Goal: Task Accomplishment & Management: Manage account settings

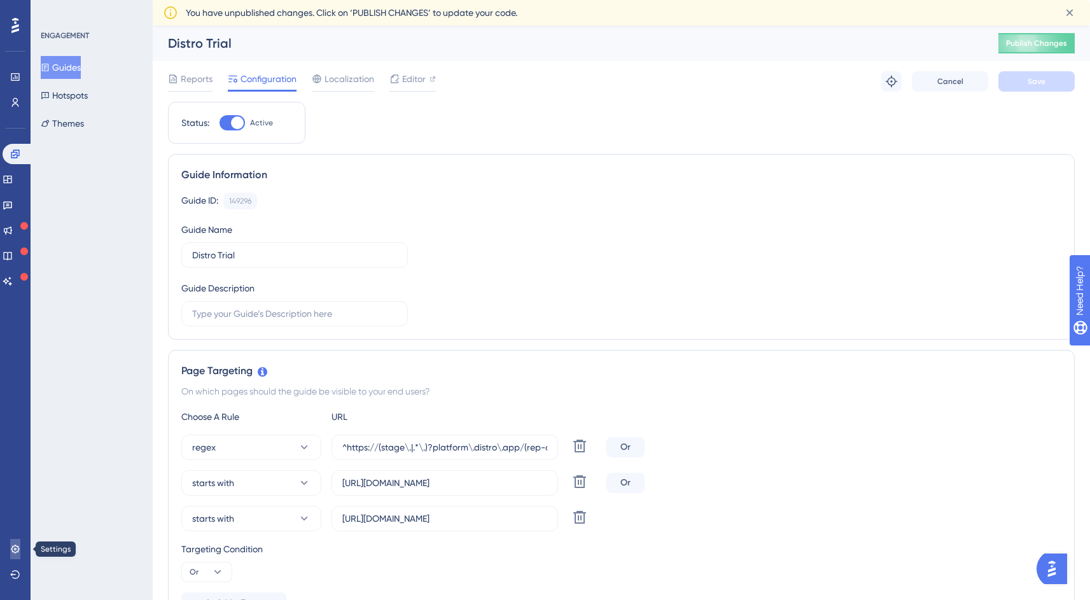
click at [19, 553] on icon at bounding box center [15, 549] width 10 height 10
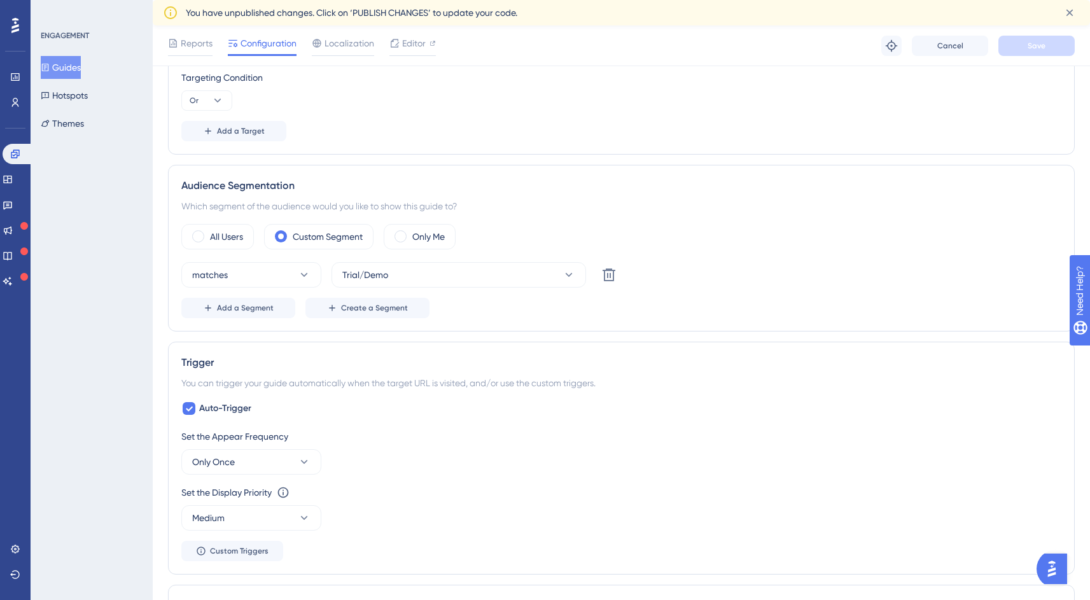
scroll to position [542, 0]
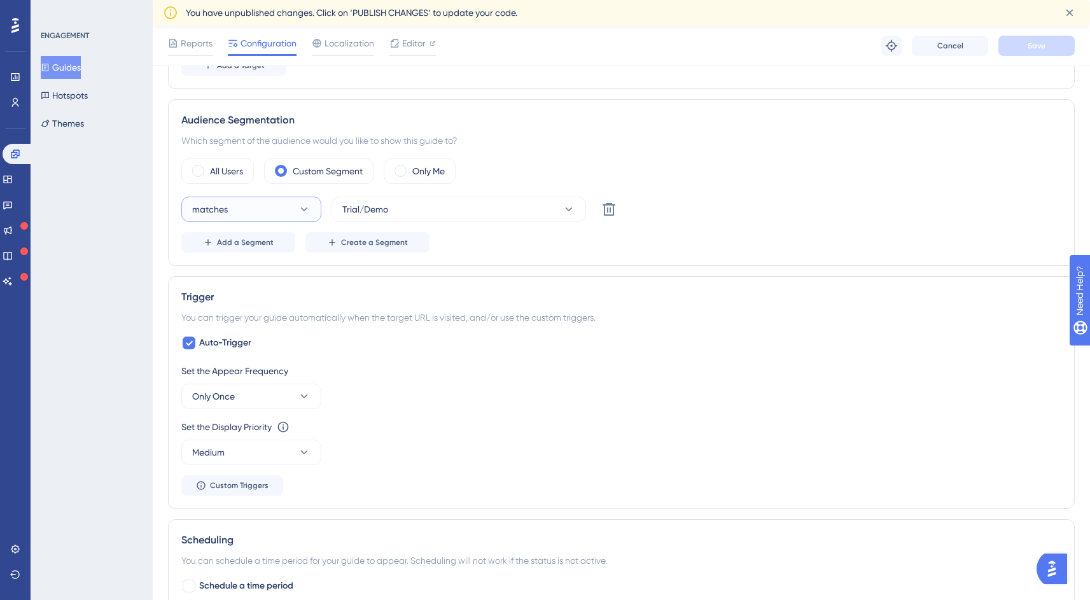
click at [235, 211] on button "matches" at bounding box center [251, 209] width 140 height 25
click at [543, 262] on div "Audience Segmentation Which segment of the audience would you like to show this…" at bounding box center [621, 182] width 907 height 167
click at [382, 247] on span "Create a Segment" at bounding box center [374, 242] width 67 height 10
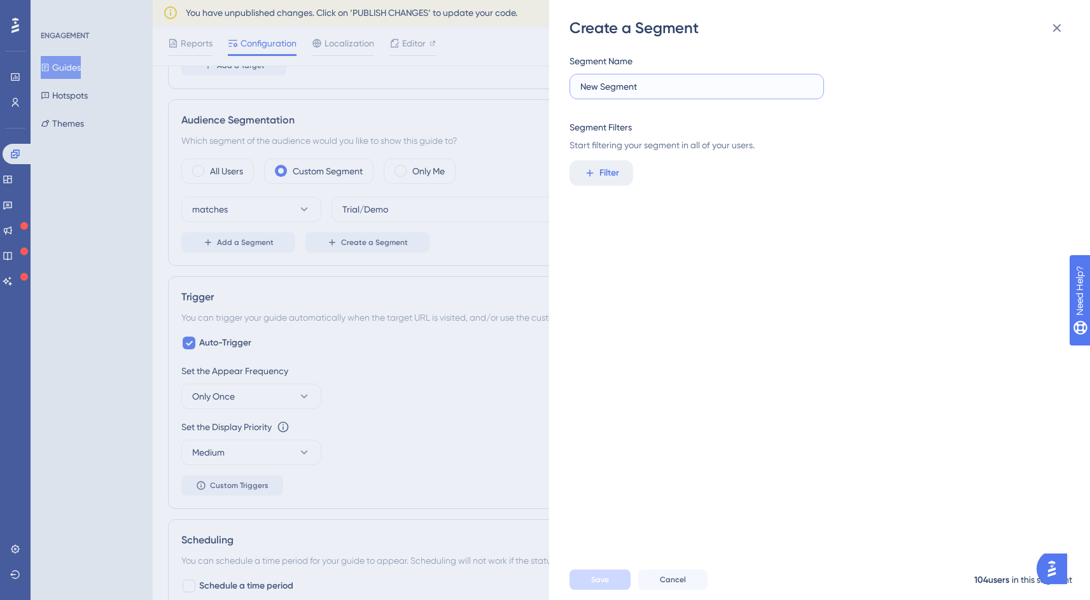
click at [670, 88] on input "New Segment" at bounding box center [696, 87] width 233 height 14
click at [611, 170] on span "Filter" at bounding box center [610, 172] width 20 height 15
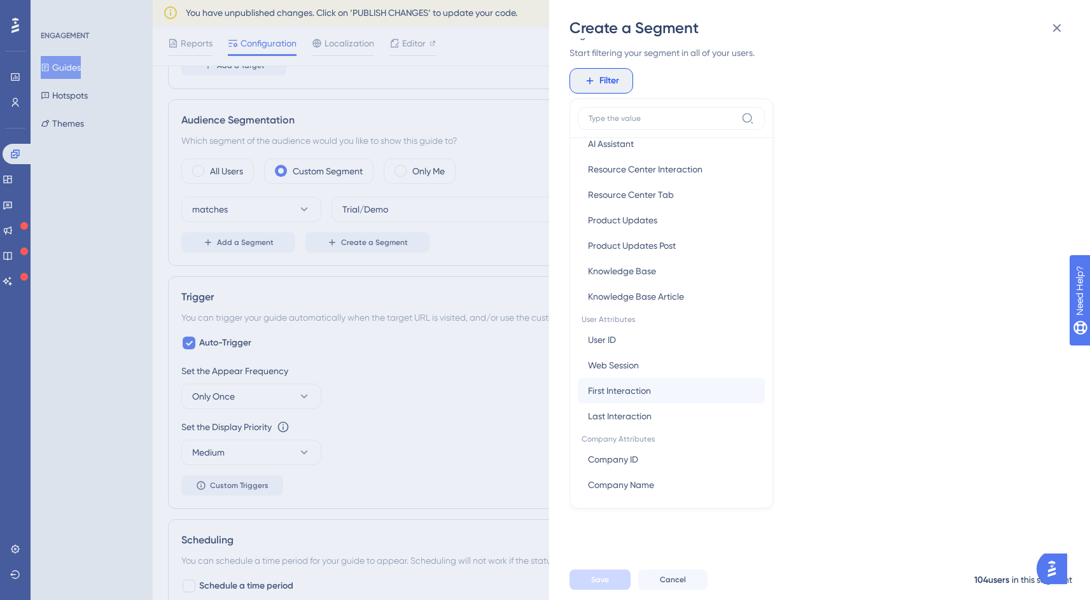
scroll to position [415, 0]
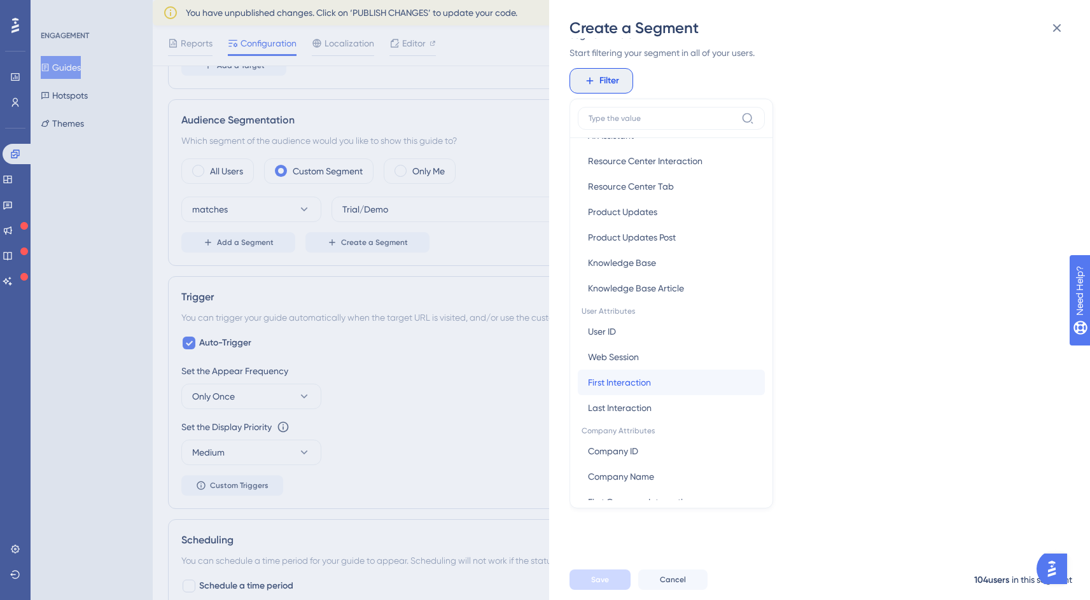
click at [665, 388] on button "First Interaction First Interaction" at bounding box center [671, 382] width 187 height 25
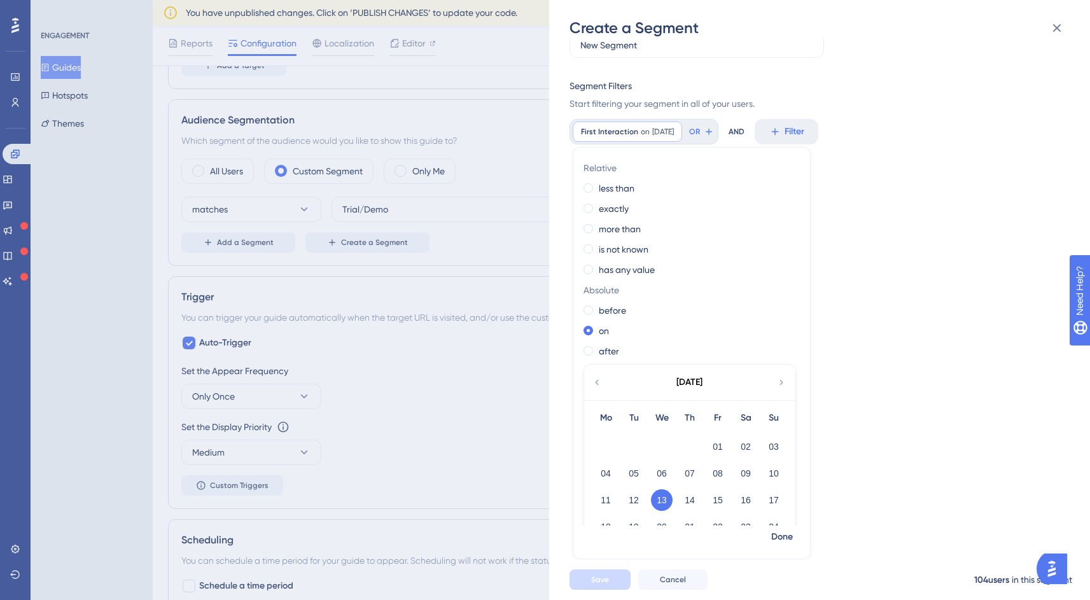
scroll to position [0, 0]
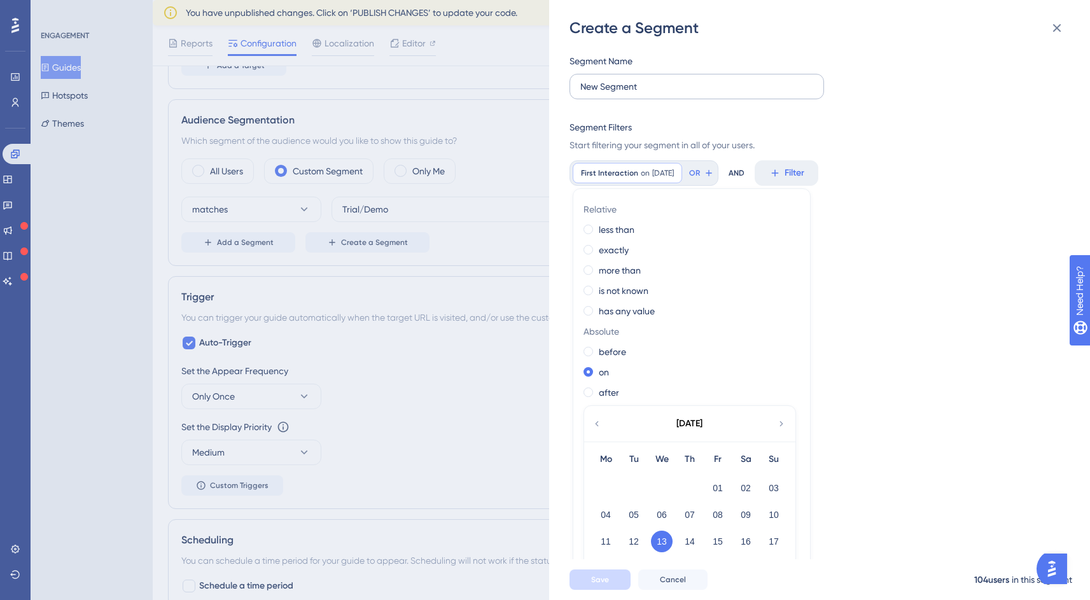
click at [678, 95] on label "New Segment" at bounding box center [697, 86] width 255 height 25
click at [678, 94] on input "New Segment" at bounding box center [696, 87] width 233 height 14
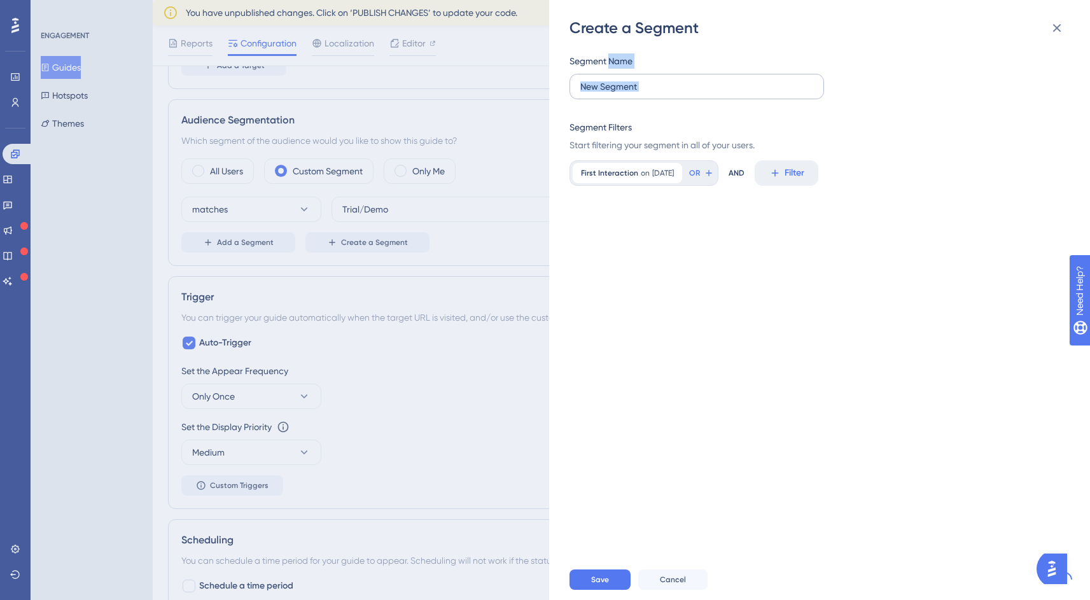
click at [678, 95] on label "New Segment" at bounding box center [697, 86] width 255 height 25
click at [678, 94] on input "New Segment" at bounding box center [696, 87] width 233 height 14
click at [678, 95] on label "New Segment" at bounding box center [697, 86] width 255 height 25
click at [678, 94] on input "New Segment" at bounding box center [696, 87] width 233 height 14
click at [782, 81] on input "New Segment" at bounding box center [696, 87] width 233 height 14
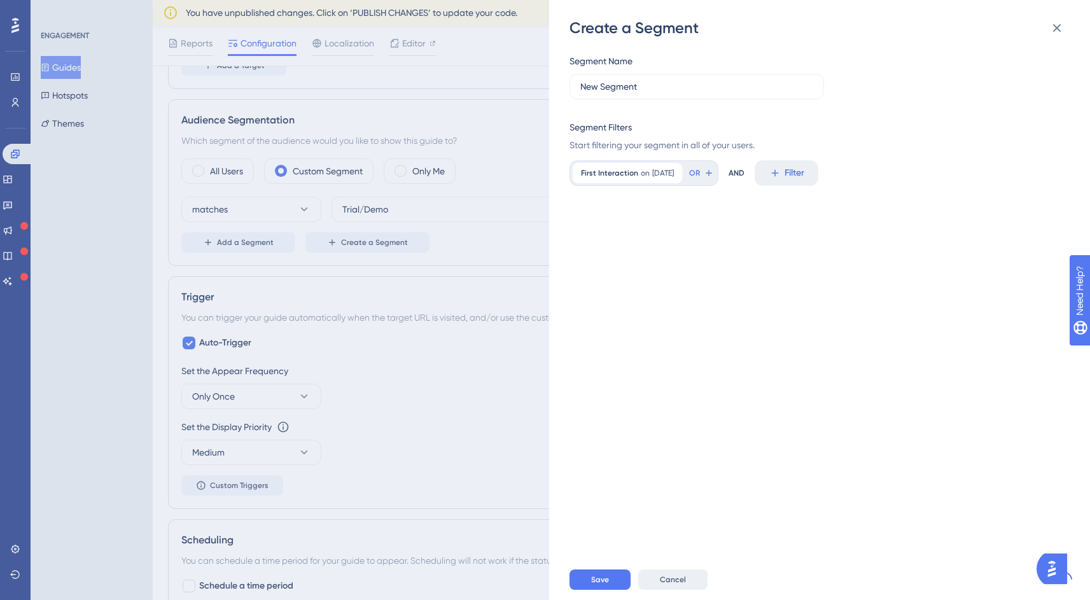
click at [683, 580] on button "Cancel" at bounding box center [672, 580] width 69 height 20
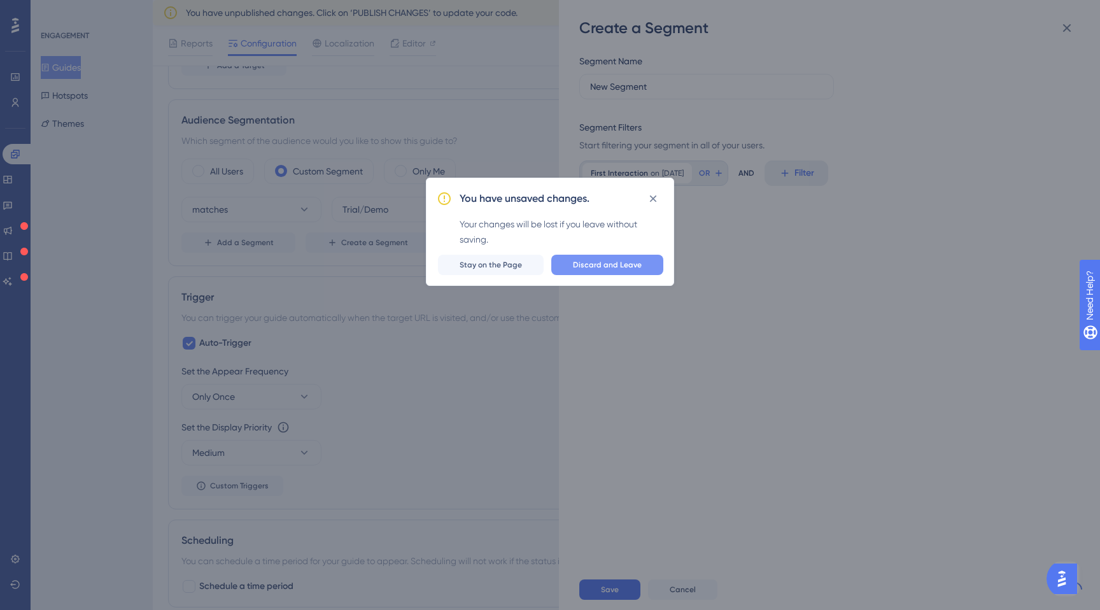
click at [619, 266] on span "Discard and Leave" at bounding box center [607, 265] width 69 height 10
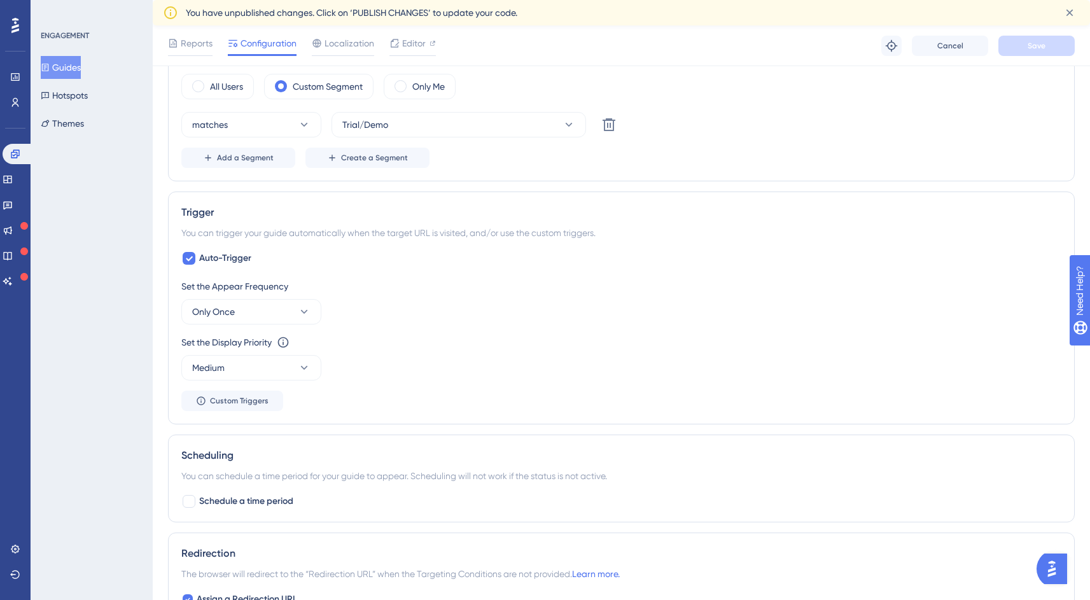
scroll to position [687, 0]
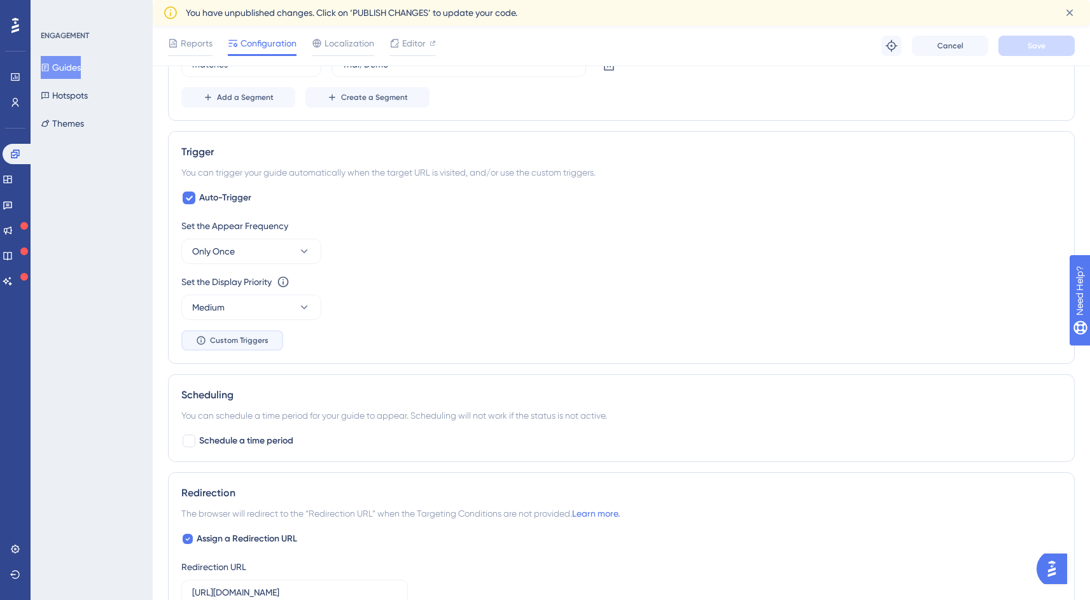
click at [227, 338] on span "Custom Triggers" at bounding box center [239, 340] width 59 height 10
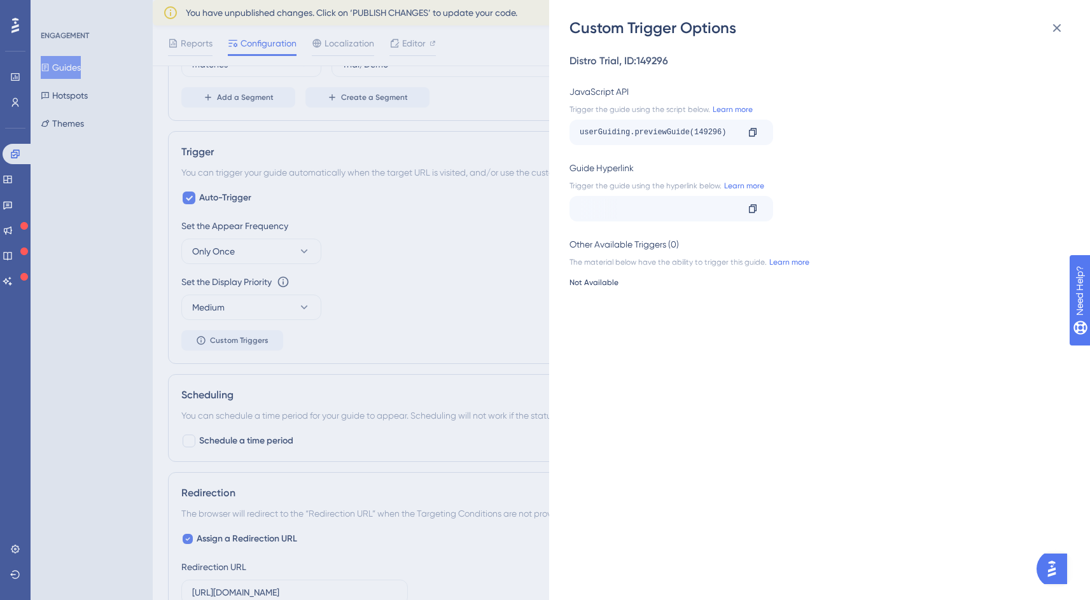
scroll to position [687, 10]
click at [754, 209] on icon at bounding box center [753, 209] width 10 height 10
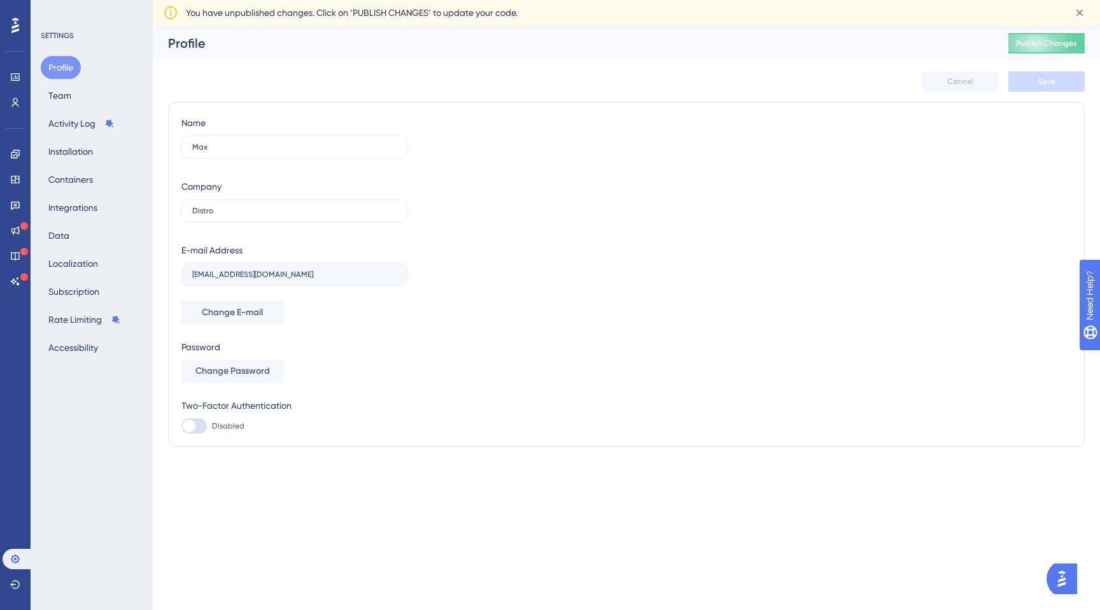
click at [78, 97] on div "Profile Team Activity Log Installation Containers Integrations Data Localizatio…" at bounding box center [92, 207] width 103 height 303
click at [59, 97] on button "Team" at bounding box center [60, 95] width 38 height 23
